Goal: Register for event/course: Sign up to attend an event or enroll in a course

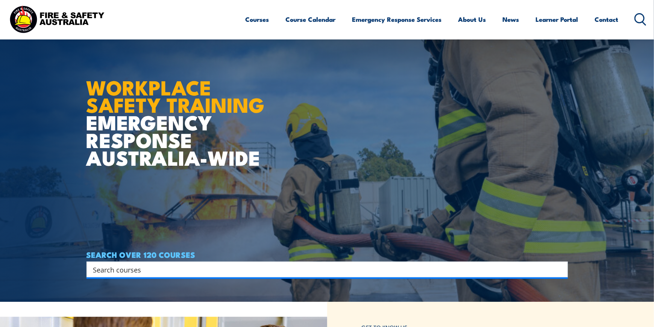
scroll to position [188, 0]
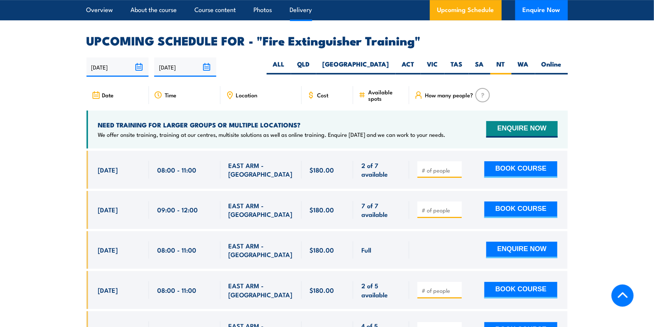
scroll to position [1262, 0]
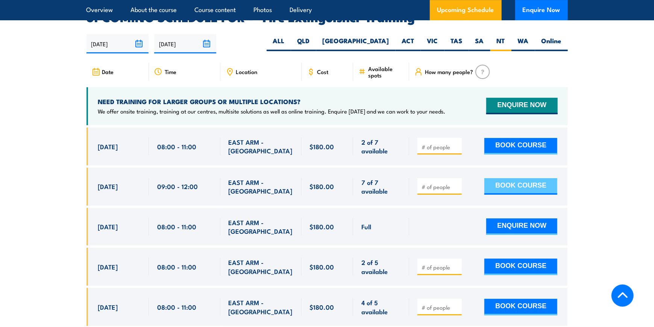
click at [523, 178] on button "BOOK COURSE" at bounding box center [520, 186] width 73 height 17
click at [456, 183] on input "1" at bounding box center [441, 187] width 38 height 8
type input "2"
click at [456, 183] on input "2" at bounding box center [441, 187] width 38 height 8
click at [537, 180] on button "BOOK COURSE" at bounding box center [520, 186] width 73 height 17
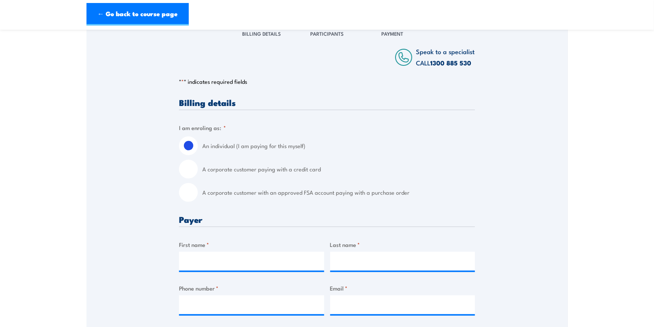
scroll to position [113, 0]
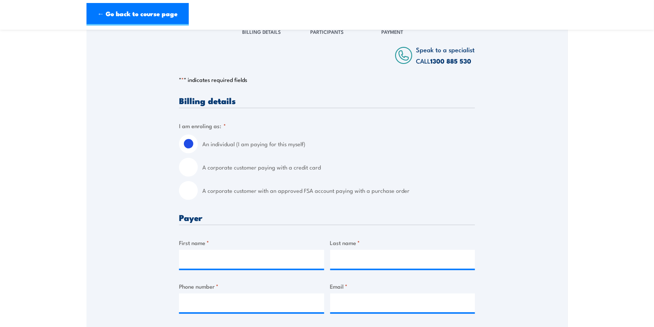
click at [190, 164] on input "A corporate customer paying with a credit card" at bounding box center [188, 167] width 19 height 19
radio input "true"
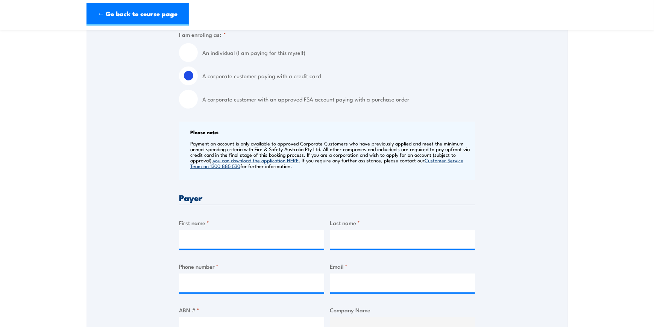
scroll to position [226, 0]
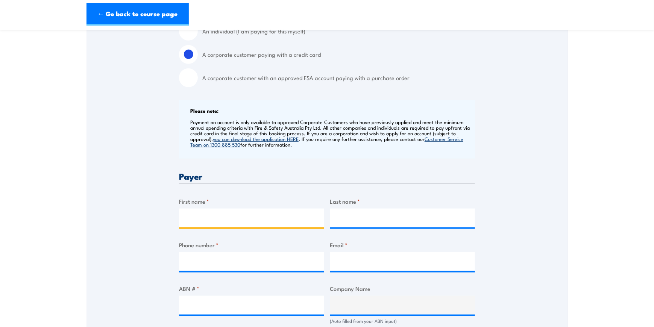
click at [223, 222] on input "First name *" at bounding box center [251, 218] width 145 height 19
type input "[PERSON_NAME]"
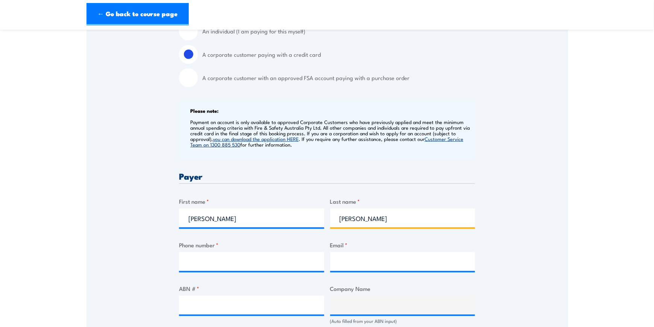
type input "0418018084"
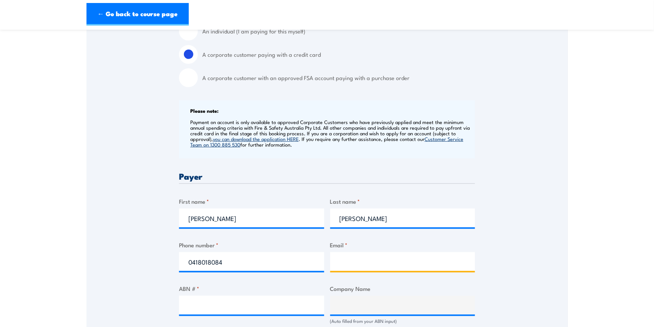
type input "[EMAIL_ADDRESS][DOMAIN_NAME]"
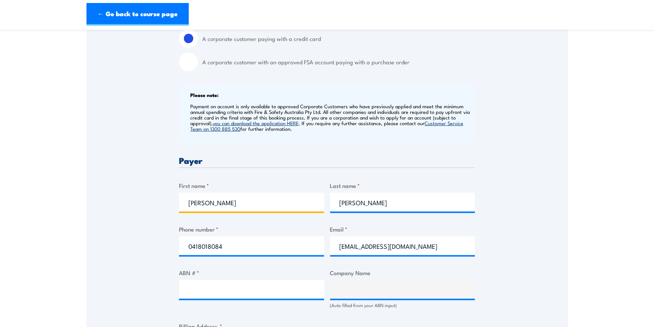
scroll to position [263, 0]
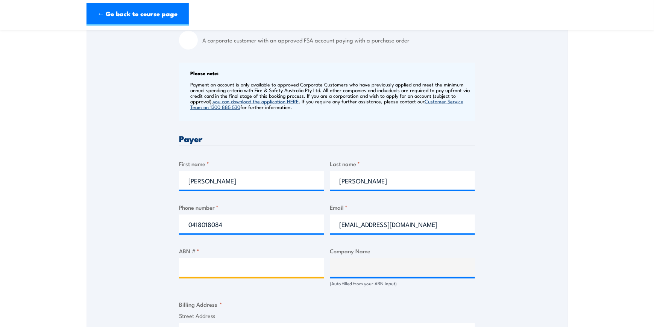
click at [243, 272] on input "ABN # *" at bounding box center [251, 267] width 145 height 19
type input "19 102 252 102"
type input "C & R CONSTRUCTIONS PTY LTD"
type input "19 102 252 102"
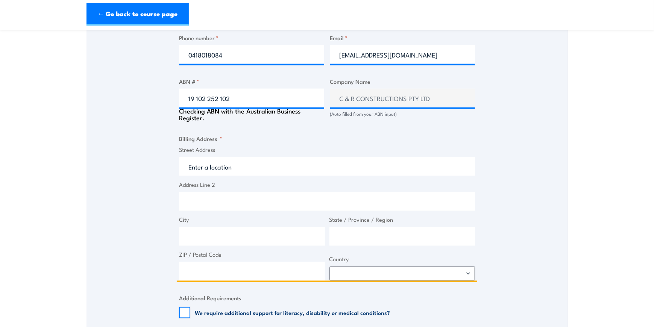
scroll to position [436, 0]
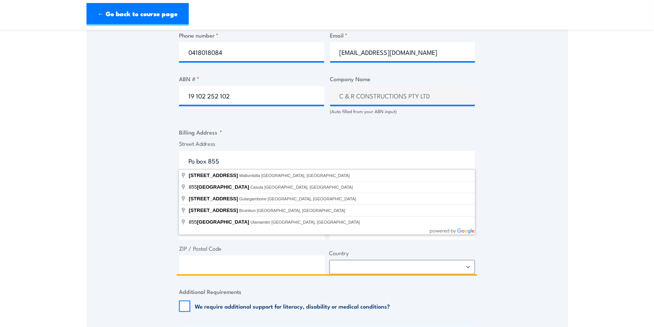
type input "Po box 855"
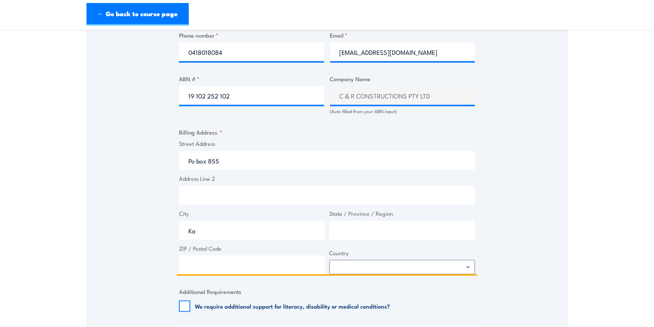
type input "Karama"
click at [373, 226] on input "N" at bounding box center [403, 230] width 146 height 19
type input "[GEOGRAPHIC_DATA]"
type input "0813"
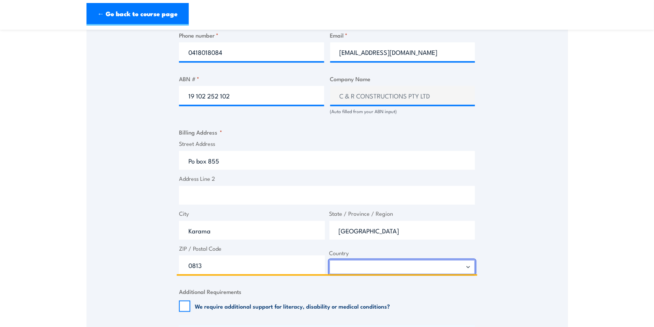
select select "Australia"
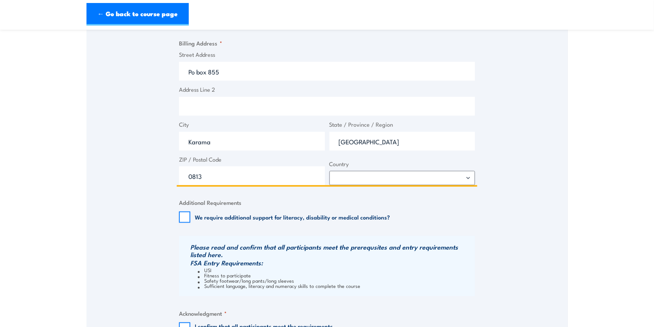
scroll to position [548, 0]
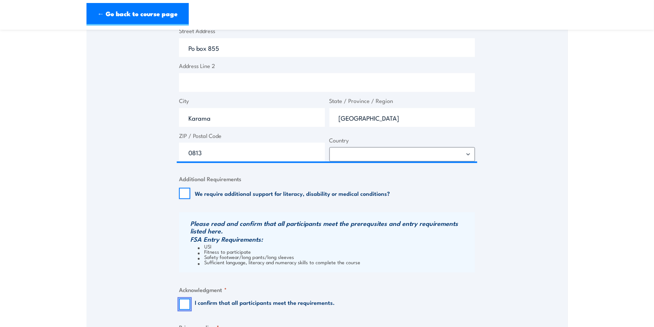
drag, startPoint x: 184, startPoint y: 305, endPoint x: 202, endPoint y: 292, distance: 21.8
click at [185, 304] on input "I confirm that all participants meet the requirements." at bounding box center [184, 304] width 11 height 11
checkbox input "true"
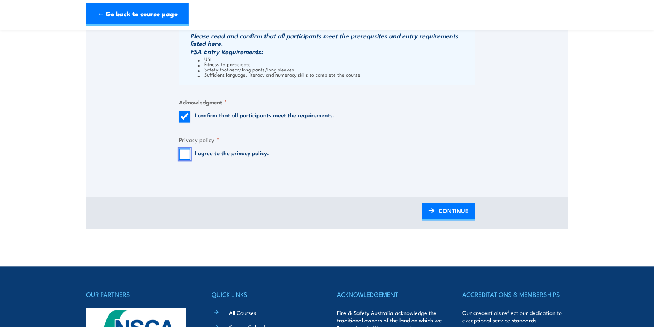
click at [185, 155] on input "I agree to the privacy policy ." at bounding box center [184, 154] width 11 height 11
checkbox input "true"
click at [457, 208] on span "CONTINUE" at bounding box center [454, 211] width 30 height 20
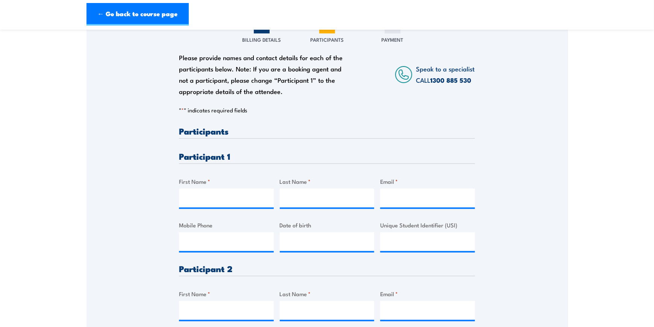
scroll to position [113, 0]
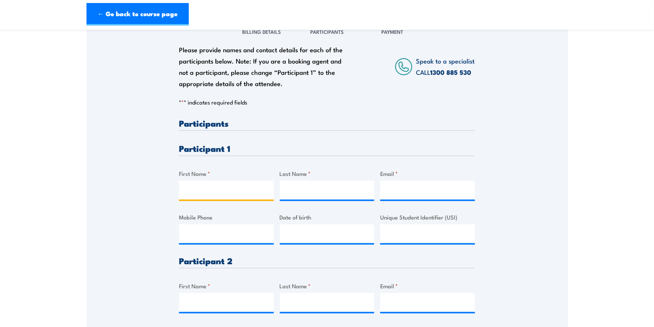
click at [212, 196] on input "First Name *" at bounding box center [226, 190] width 95 height 19
type input "Tracey"
type input "Bowler"
type input "Admin@cbsnt.com.au"
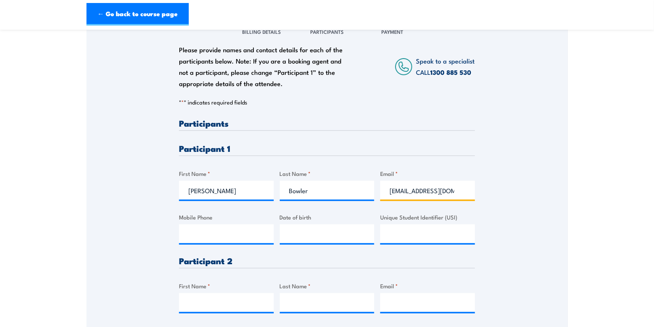
type input "0491344298"
type input "__/__/____"
click at [312, 231] on input "__/__/____" at bounding box center [327, 234] width 95 height 19
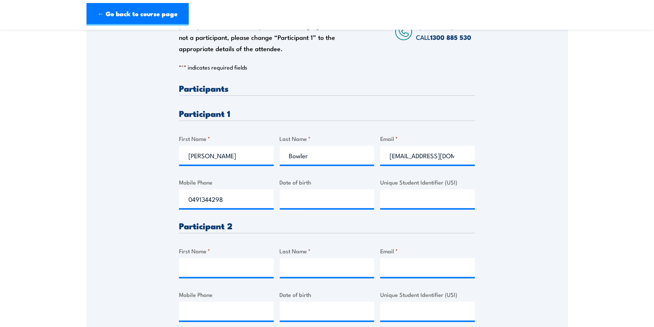
scroll to position [150, 0]
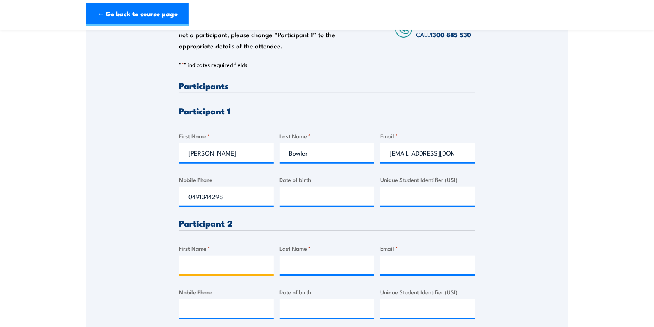
click at [228, 264] on input "First Name *" at bounding box center [226, 265] width 95 height 19
type input "Simon"
type input "Button"
type input "simon@candrconstructions.com.au"
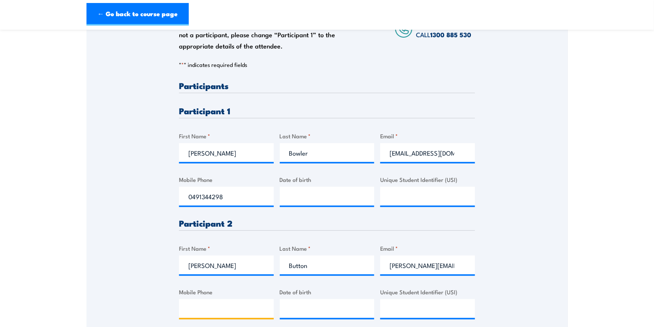
type input "0455901146"
click at [285, 307] on input "__/__/____" at bounding box center [327, 308] width 95 height 19
type input "16/04/1981"
click at [366, 231] on div "Please provide names and contact details for each of the participants below. No…" at bounding box center [327, 206] width 296 height 250
click at [326, 198] on input "__/__/____" at bounding box center [327, 196] width 95 height 19
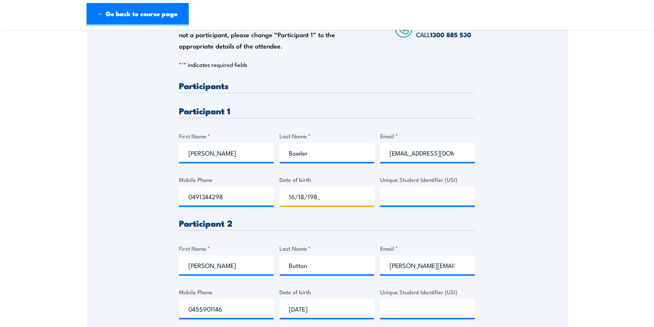
type input "16/18/1985"
click input "Submit" at bounding box center [0, 0] width 0 height 0
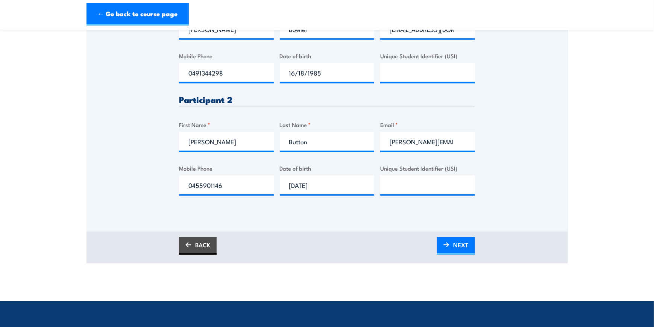
scroll to position [0, 0]
click at [465, 217] on div "Please provide names and contact details for each of the participants below. No…" at bounding box center [327, 43] width 481 height 375
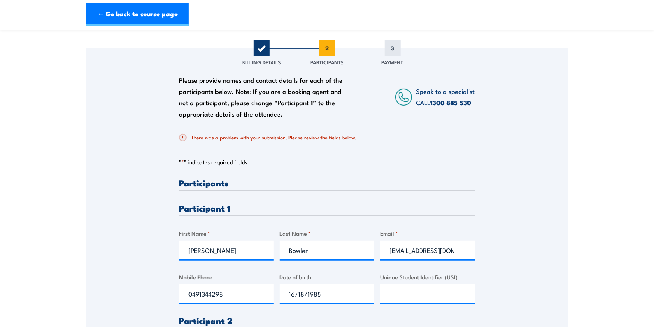
scroll to position [56, 0]
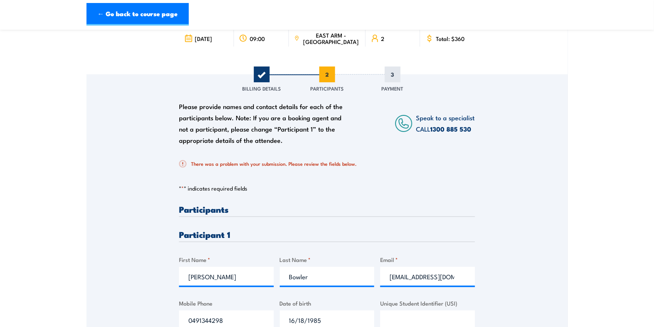
drag, startPoint x: 466, startPoint y: 217, endPoint x: 418, endPoint y: 198, distance: 52.2
click at [418, 198] on div "There was a problem with your submission. Please review the fields below. " * "…" at bounding box center [327, 305] width 296 height 305
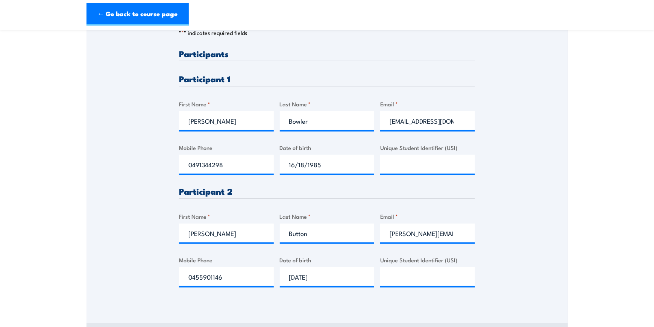
scroll to position [207, 0]
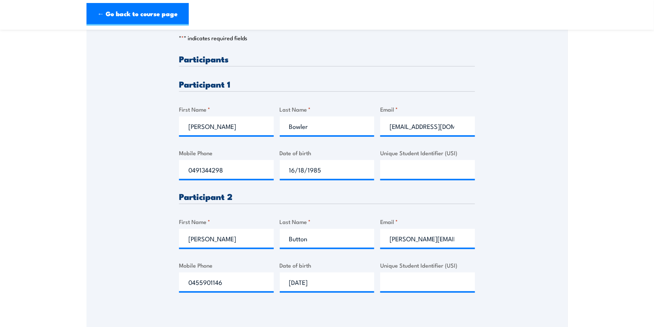
click at [438, 227] on div "Email * simon@candrconstructions.com.au" at bounding box center [427, 232] width 95 height 30
click at [451, 235] on input "simon@candrconstructions.com.au" at bounding box center [427, 238] width 95 height 19
click at [319, 201] on div "Participant 2" at bounding box center [327, 198] width 296 height 12
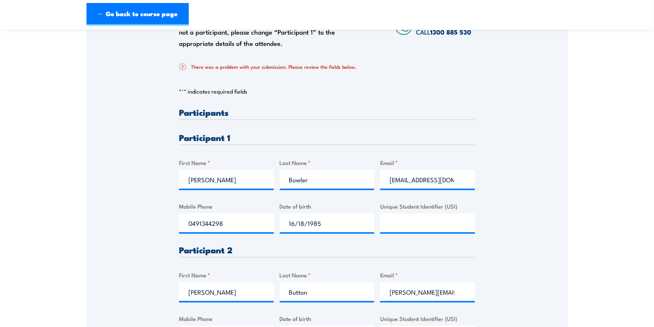
scroll to position [244, 0]
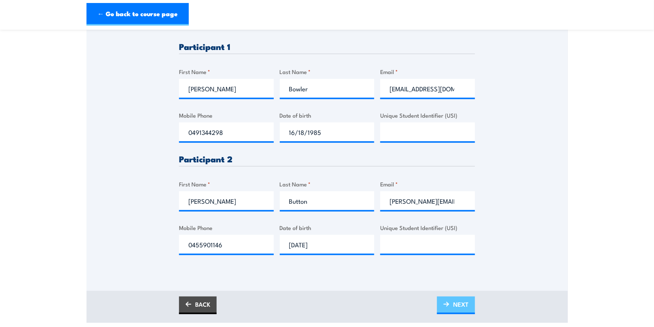
click at [454, 303] on span "NEXT" at bounding box center [460, 305] width 15 height 20
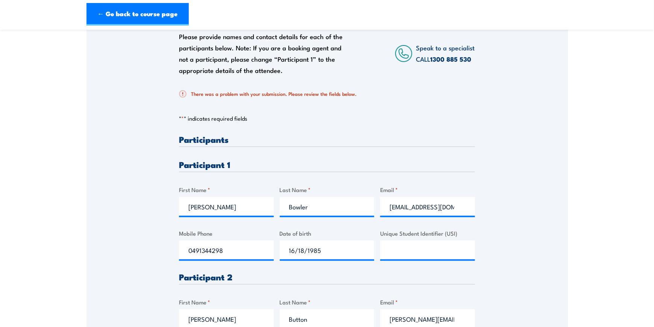
scroll to position [131, 0]
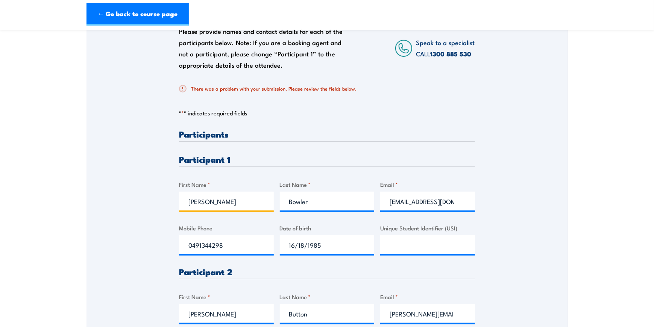
click at [231, 204] on input "Tracey" at bounding box center [226, 201] width 95 height 19
click at [327, 195] on input "Bowler" at bounding box center [327, 201] width 95 height 19
click at [451, 201] on input "Admin@cbsnt.com.au" at bounding box center [427, 201] width 95 height 19
click at [237, 243] on input "0491344298" at bounding box center [226, 244] width 95 height 19
click at [348, 246] on input "16/18/1985" at bounding box center [327, 244] width 95 height 19
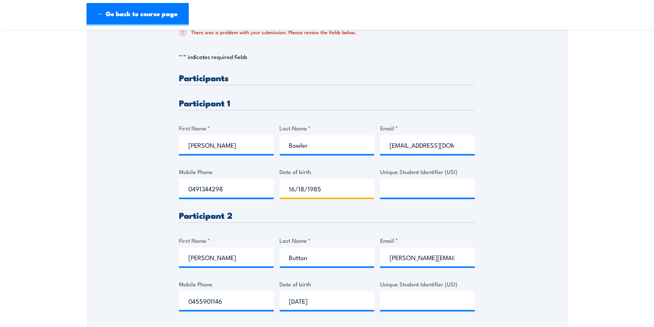
scroll to position [207, 0]
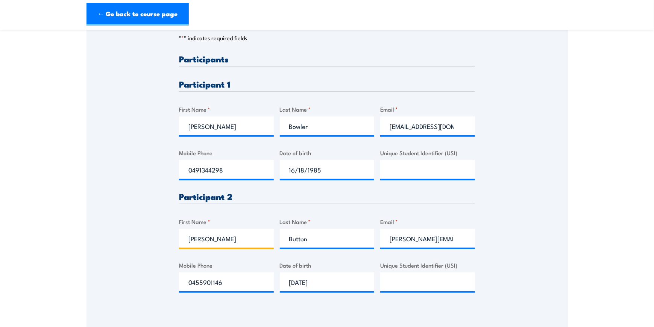
click at [226, 237] on input "Simon" at bounding box center [226, 238] width 95 height 19
click at [333, 238] on input "Button" at bounding box center [327, 238] width 95 height 19
click at [440, 237] on input "simon@candrconstructions.com.au" at bounding box center [427, 238] width 95 height 19
click at [223, 281] on input "0455901146" at bounding box center [226, 282] width 95 height 19
click at [341, 279] on input "16/04/1981" at bounding box center [327, 282] width 95 height 19
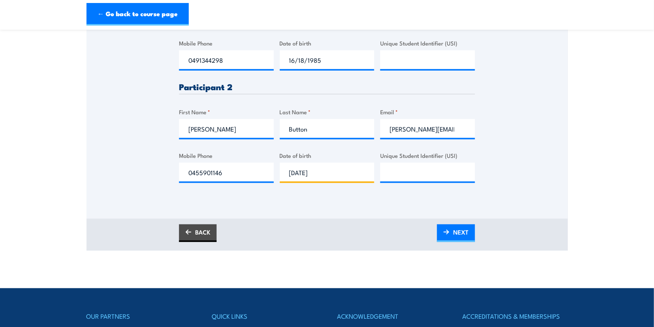
scroll to position [319, 0]
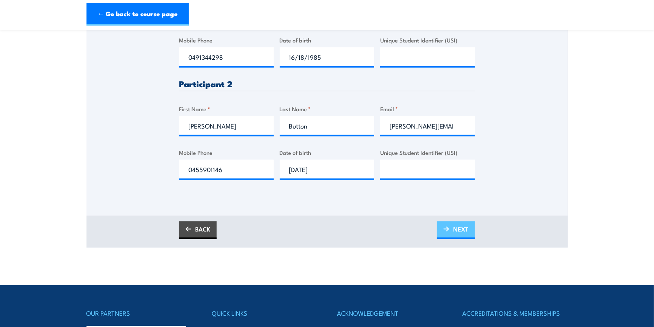
click at [457, 228] on span "NEXT" at bounding box center [460, 229] width 15 height 20
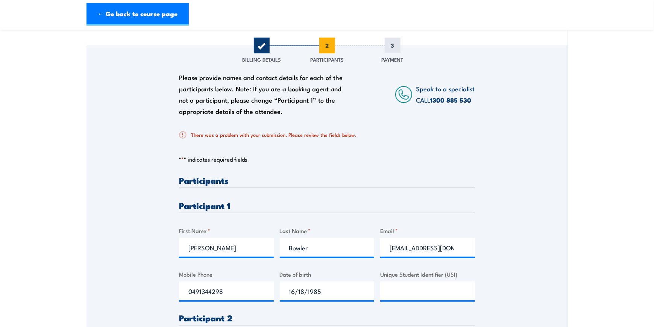
scroll to position [56, 0]
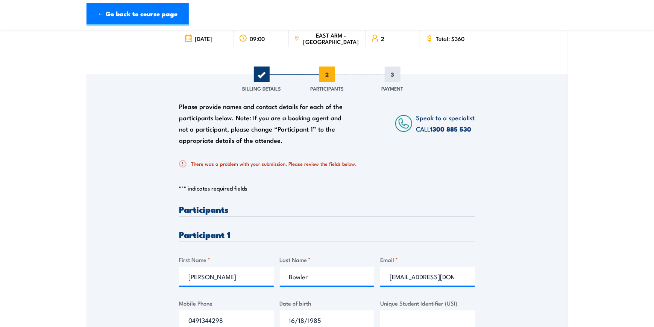
click at [185, 187] on p "" * " indicates required fields" at bounding box center [327, 189] width 296 height 8
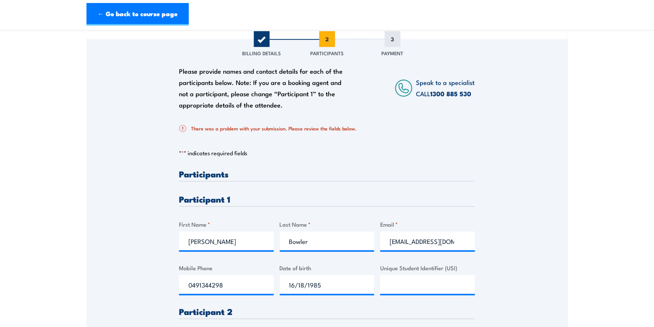
scroll to position [94, 0]
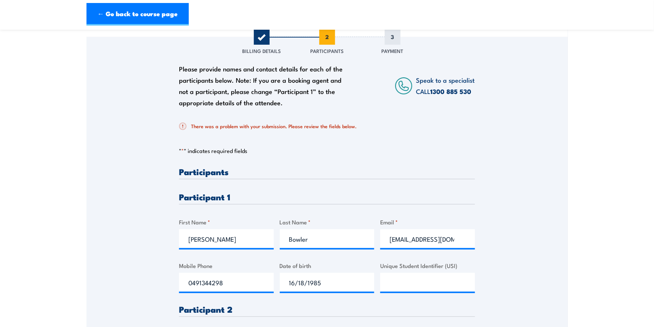
click at [232, 174] on h3 "Participants" at bounding box center [327, 171] width 296 height 9
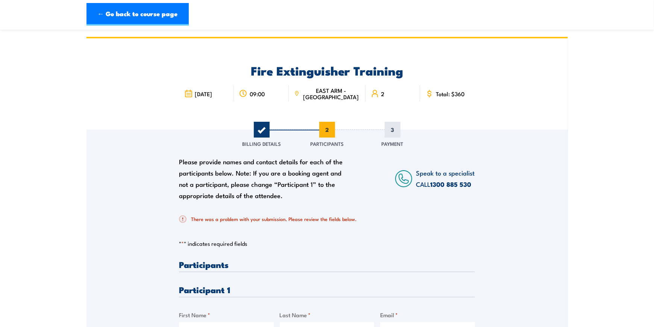
scroll to position [0, 0]
